Goal: Task Accomplishment & Management: Use online tool/utility

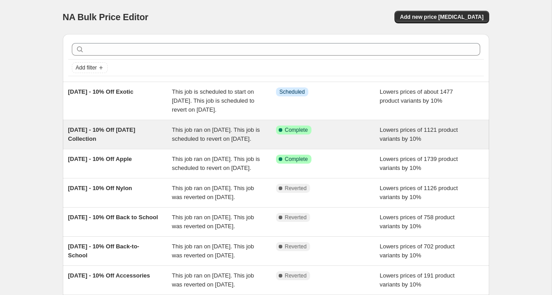
click at [215, 142] on span "This job ran on [DATE]. This job is scheduled to revert on [DATE]." at bounding box center [216, 135] width 88 height 16
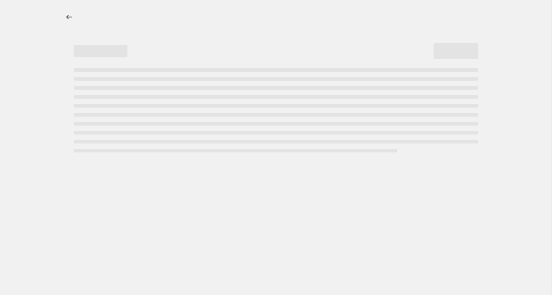
select select "percentage"
select select "tag"
select select "not_equal"
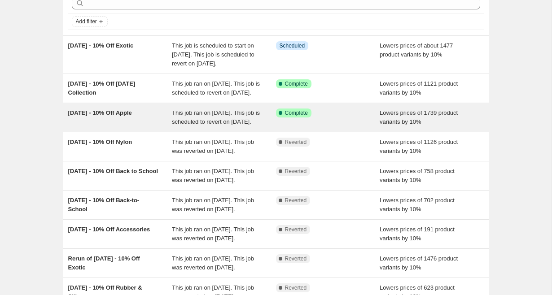
scroll to position [47, 0]
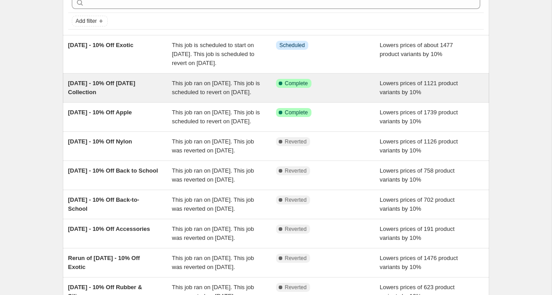
click at [191, 96] on span "This job ran on [DATE]. This job is scheduled to revert on [DATE]." at bounding box center [216, 88] width 88 height 16
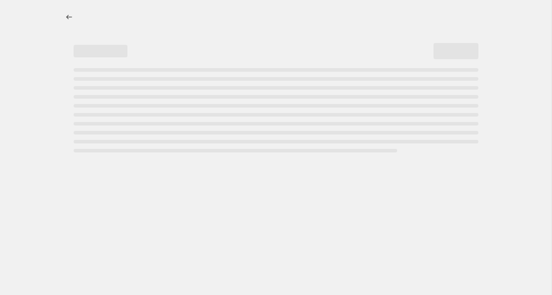
select select "percentage"
select select "tag"
select select "not_equal"
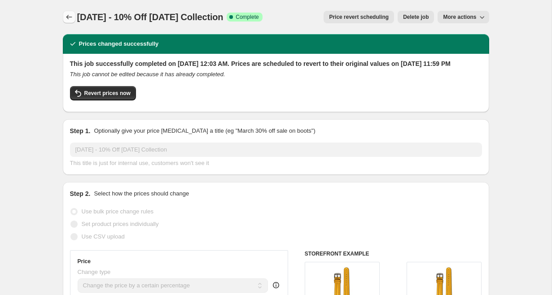
click at [68, 17] on icon "Price change jobs" at bounding box center [69, 17] width 6 height 4
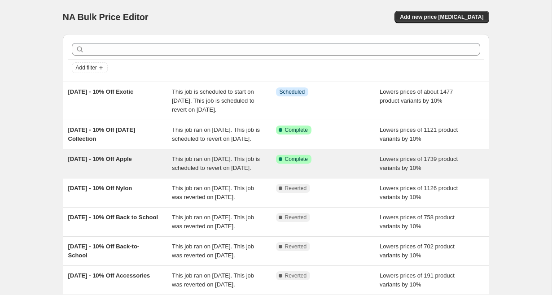
click at [227, 171] on span "This job ran on September 25, 2025. This job is scheduled to revert on October …" at bounding box center [216, 164] width 88 height 16
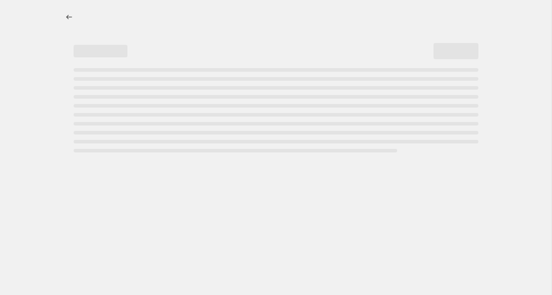
select select "percentage"
select select "tag"
select select "not_equal"
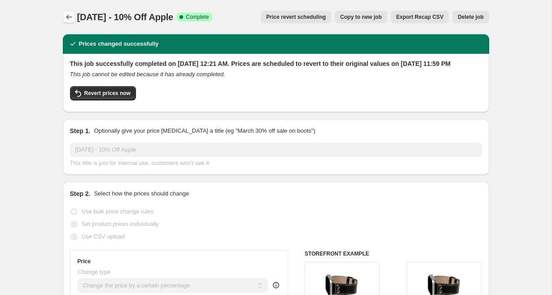
click at [69, 17] on icon "Price change jobs" at bounding box center [69, 17] width 9 height 9
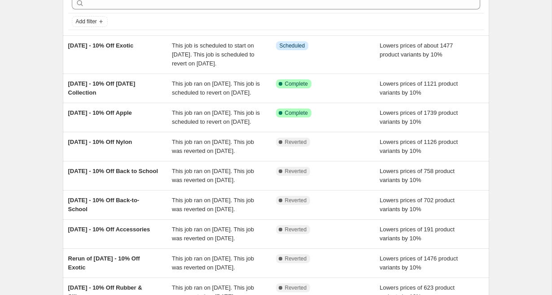
scroll to position [47, 0]
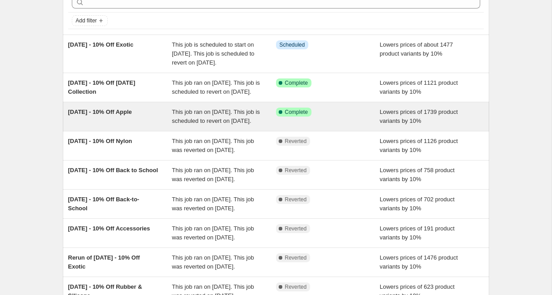
click at [192, 124] on span "This job ran on September 25, 2025. This job is scheduled to revert on October …" at bounding box center [216, 117] width 88 height 16
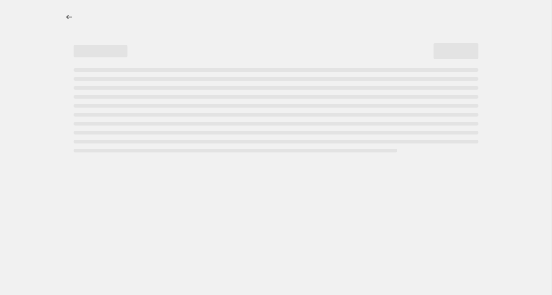
select select "percentage"
select select "tag"
select select "not_equal"
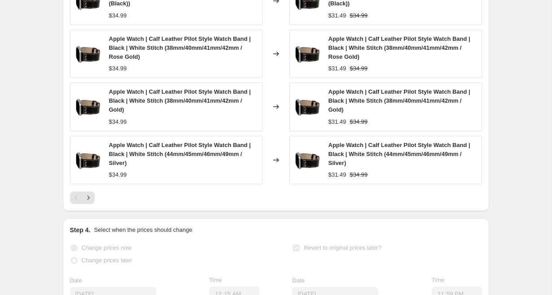
scroll to position [861, 0]
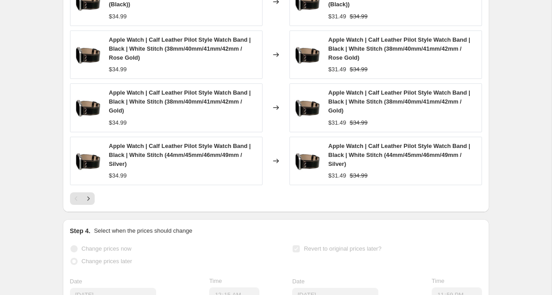
click at [86, 203] on icon "Next" at bounding box center [88, 198] width 9 height 9
click at [89, 203] on icon "Next" at bounding box center [88, 198] width 9 height 9
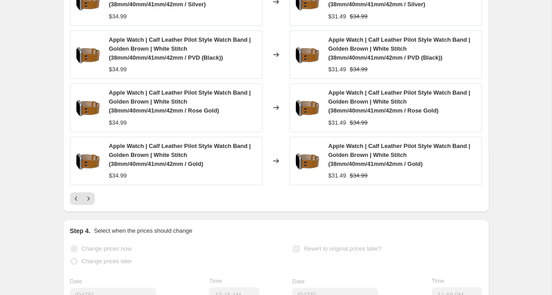
click at [92, 203] on icon "Next" at bounding box center [88, 198] width 9 height 9
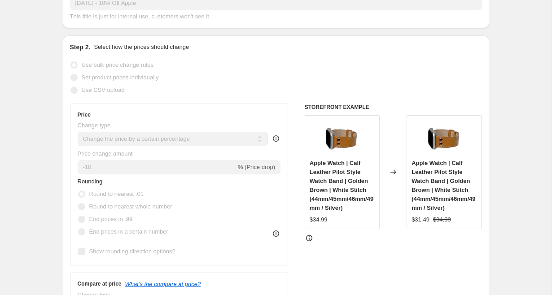
scroll to position [0, 0]
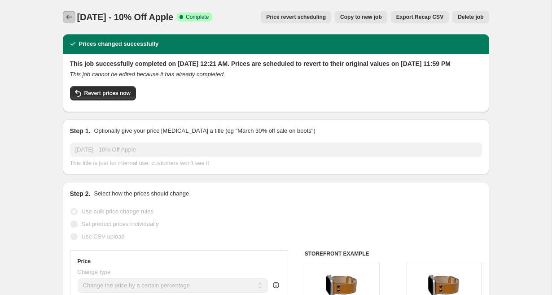
click at [70, 16] on icon "Price change jobs" at bounding box center [69, 17] width 9 height 9
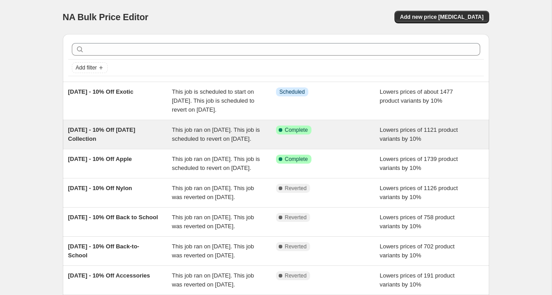
click at [220, 142] on span "This job ran on October 1, 2025. This job is scheduled to revert on October 15,…" at bounding box center [216, 135] width 88 height 16
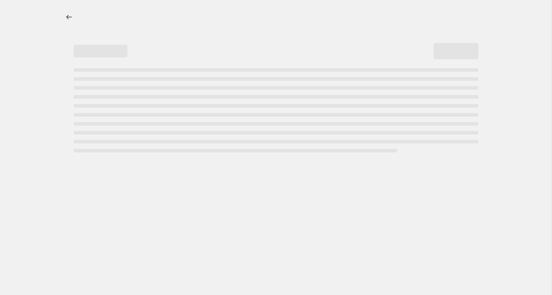
select select "percentage"
select select "tag"
select select "not_equal"
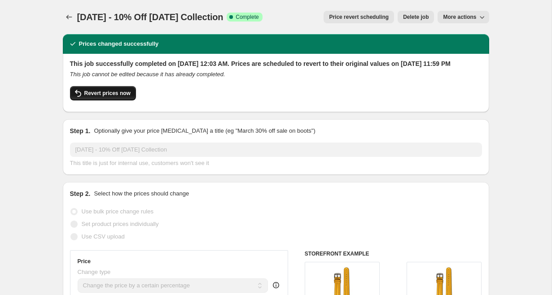
click at [114, 97] on span "Revert prices now" at bounding box center [107, 93] width 46 height 7
checkbox input "false"
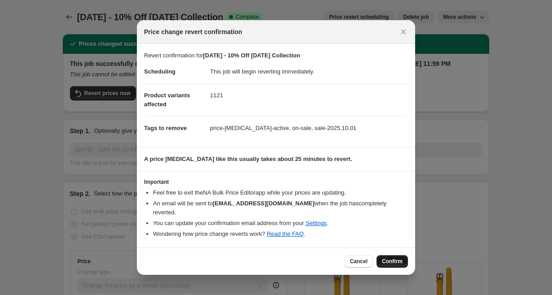
click at [393, 258] on span "Confirm" at bounding box center [392, 261] width 21 height 7
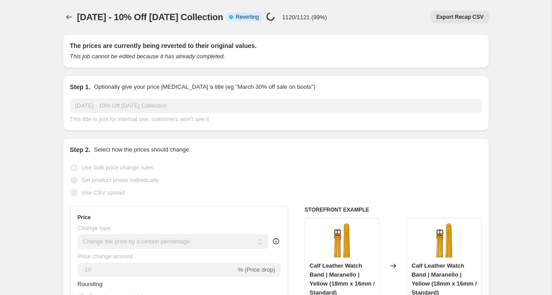
select select "percentage"
select select "tag"
select select "not_equal"
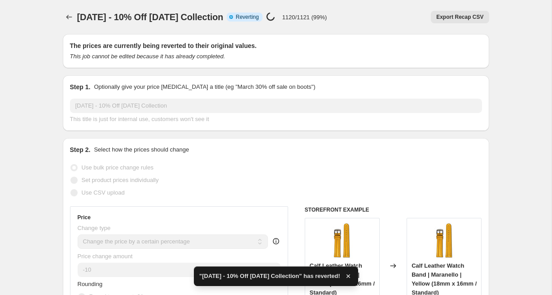
checkbox input "true"
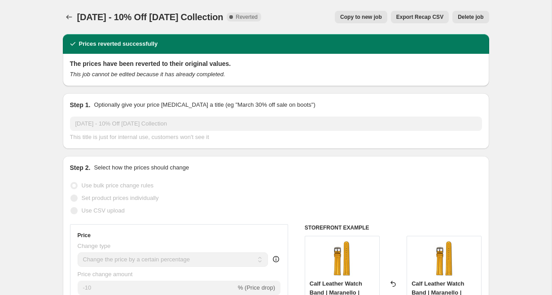
click at [359, 14] on span "Copy to new job" at bounding box center [361, 16] width 42 height 7
select select "percentage"
select select "tag"
select select "not_equal"
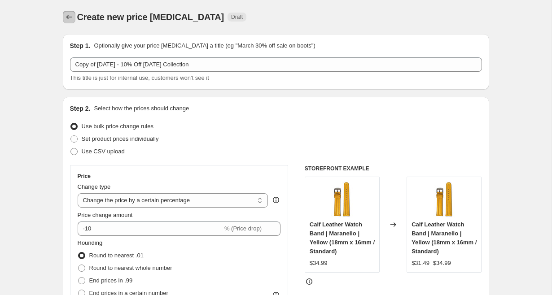
click at [69, 17] on icon "Price change jobs" at bounding box center [69, 17] width 9 height 9
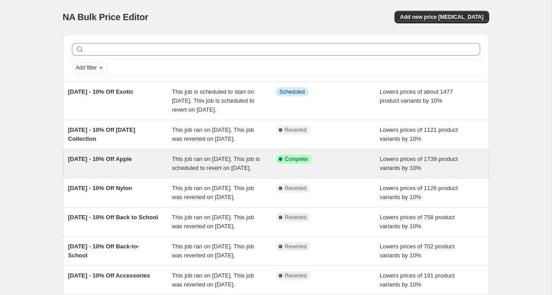
click at [243, 171] on span "This job ran on September 25, 2025. This job is scheduled to revert on October …" at bounding box center [216, 164] width 88 height 16
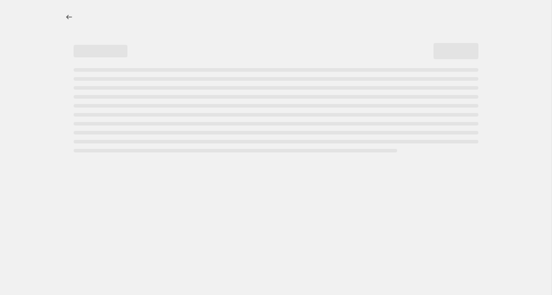
select select "percentage"
select select "tag"
select select "not_equal"
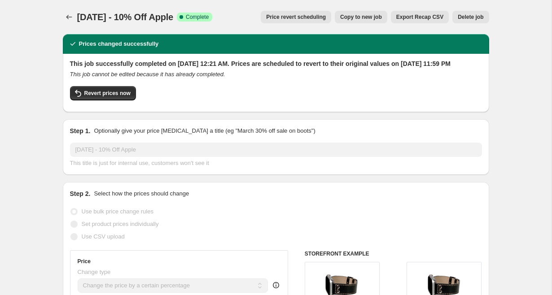
click at [294, 20] on span "Price revert scheduling" at bounding box center [296, 16] width 60 height 7
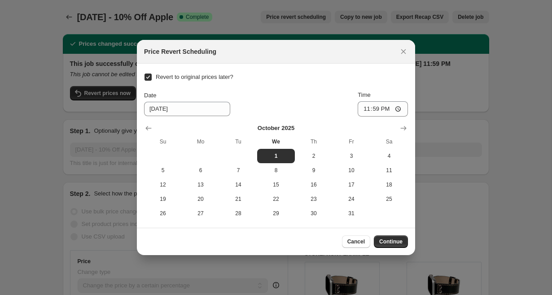
click at [258, 28] on div at bounding box center [276, 147] width 552 height 295
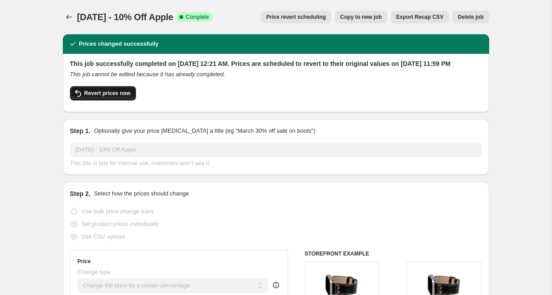
click at [98, 97] on span "Revert prices now" at bounding box center [107, 93] width 46 height 7
checkbox input "false"
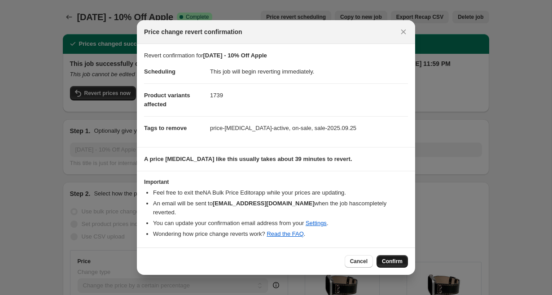
click at [395, 258] on span "Confirm" at bounding box center [392, 261] width 21 height 7
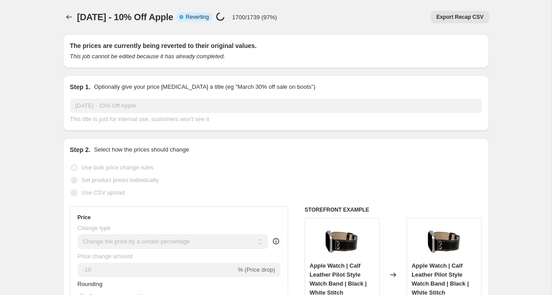
select select "percentage"
select select "tag"
select select "not_equal"
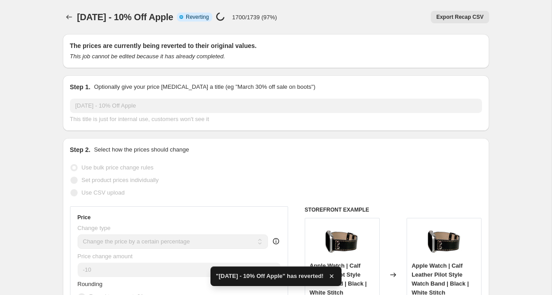
checkbox input "true"
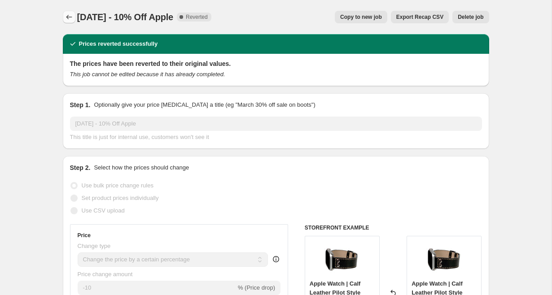
click at [70, 17] on icon "Price change jobs" at bounding box center [69, 17] width 9 height 9
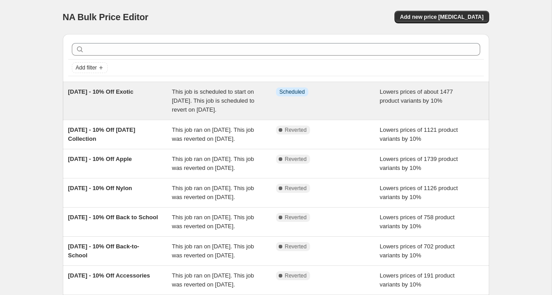
click at [211, 109] on span "This job is scheduled to start on October 16, 2025. This job is scheduled to re…" at bounding box center [213, 100] width 83 height 25
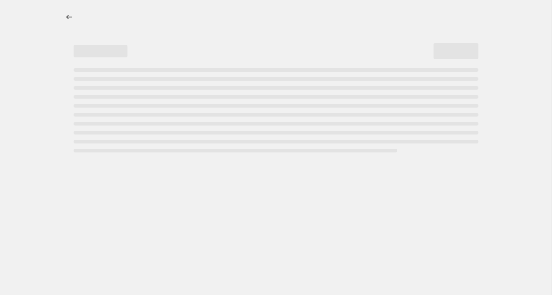
select select "percentage"
select select "tag"
select select "not_equal"
select select "vendor"
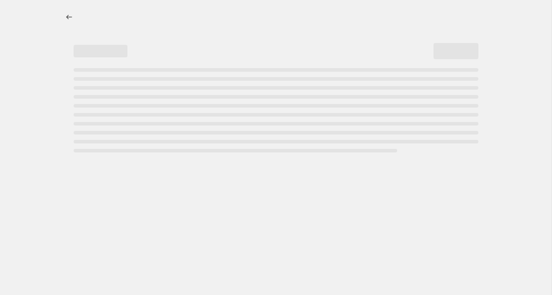
select select "not_equal"
select select "vendor"
select select "not_equal"
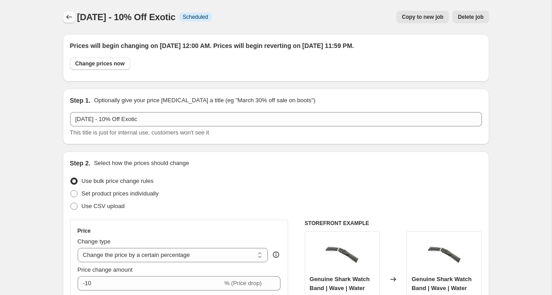
click at [70, 20] on icon "Price change jobs" at bounding box center [69, 17] width 9 height 9
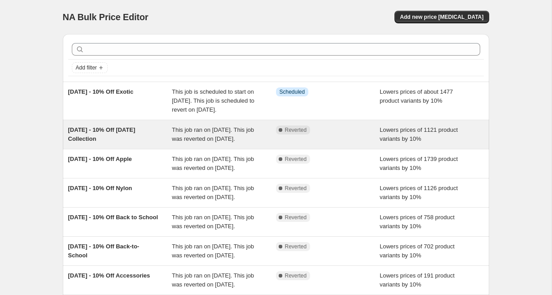
click at [215, 142] on span "This job ran on October 1, 2025. This job was reverted on October 1, 2025." at bounding box center [213, 135] width 82 height 16
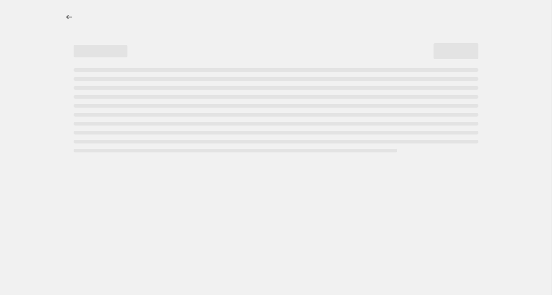
select select "percentage"
select select "tag"
select select "not_equal"
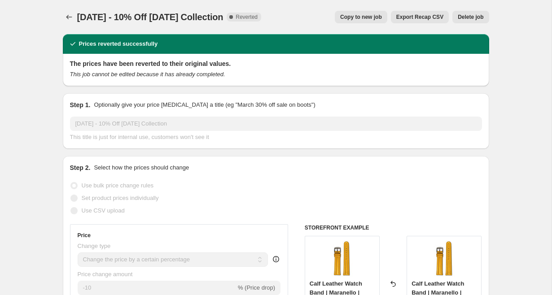
click at [365, 16] on span "Copy to new job" at bounding box center [361, 16] width 42 height 7
select select "percentage"
select select "tag"
select select "not_equal"
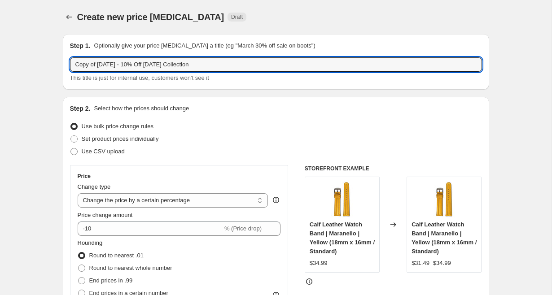
drag, startPoint x: 99, startPoint y: 64, endPoint x: 49, endPoint y: 58, distance: 50.1
click at [221, 67] on input "2025.10.01 - 10% Off Halloween Collection" at bounding box center [276, 64] width 412 height 14
type input "2025.10.01 - 10% Off Halloween Collection - Rerun"
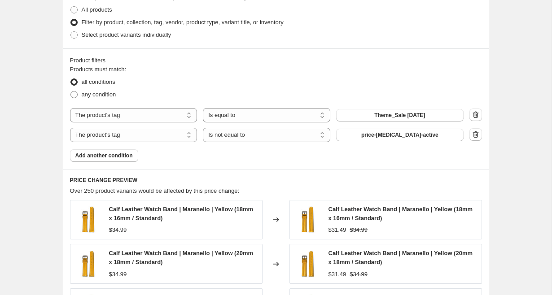
scroll to position [787, 0]
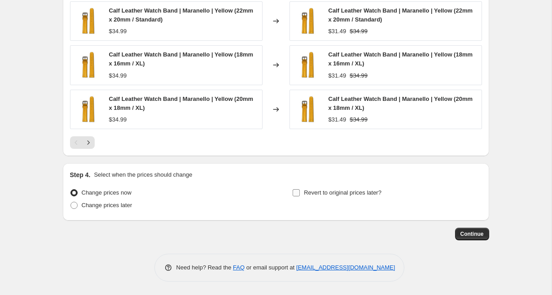
click at [297, 192] on input "Revert to original prices later?" at bounding box center [296, 192] width 7 height 7
checkbox input "true"
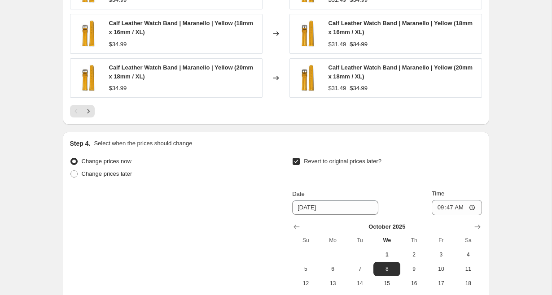
scroll to position [847, 0]
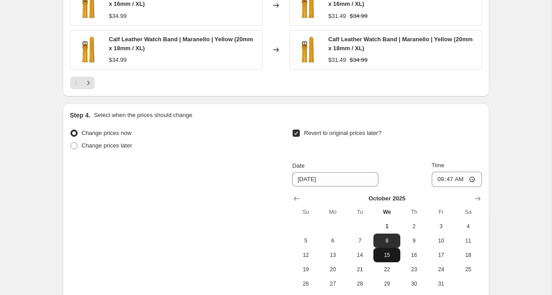
click at [387, 255] on span "15" at bounding box center [387, 255] width 20 height 7
type input "10/15/2025"
click at [436, 176] on input "09:47" at bounding box center [457, 179] width 50 height 15
type input "23:59"
click at [227, 188] on div "Change prices now Change prices later Revert to original prices later? Date 10/…" at bounding box center [276, 209] width 412 height 164
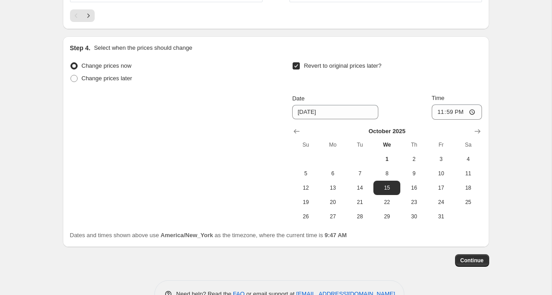
scroll to position [940, 0]
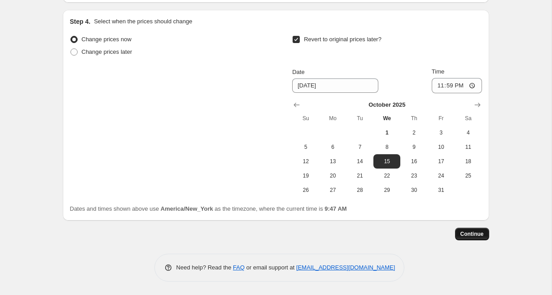
click at [477, 235] on span "Continue" at bounding box center [471, 234] width 23 height 7
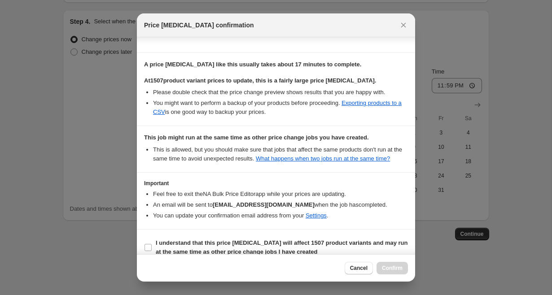
scroll to position [174, 0]
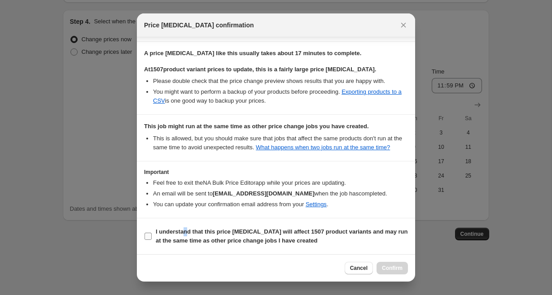
click at [188, 230] on b "I understand that this price change job will affect 1507 product variants and m…" at bounding box center [282, 236] width 252 height 16
drag, startPoint x: 151, startPoint y: 235, endPoint x: 169, endPoint y: 240, distance: 18.1
click at [153, 236] on label "I understand that this price change job will affect 1507 product variants and m…" at bounding box center [276, 237] width 264 height 22
click at [147, 236] on input "I understand that this price change job will affect 1507 product variants and m…" at bounding box center [147, 236] width 7 height 7
checkbox input "true"
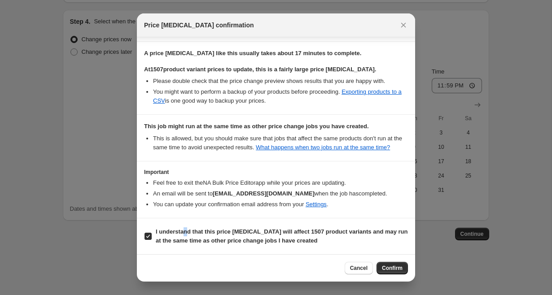
click at [389, 269] on span "Confirm" at bounding box center [392, 268] width 21 height 7
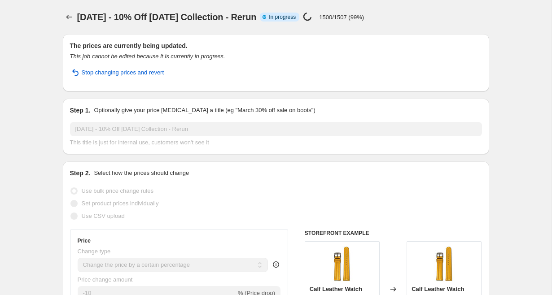
select select "percentage"
select select "tag"
select select "not_equal"
